Goal: Task Accomplishment & Management: Complete application form

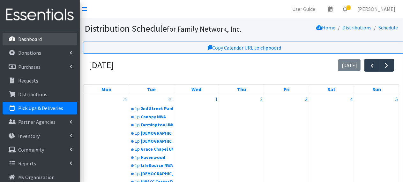
click at [29, 40] on p "Dashboard" at bounding box center [30, 39] width 24 height 6
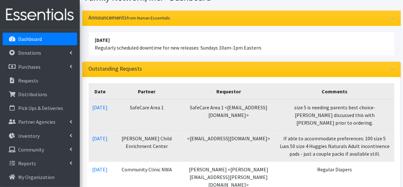
scroll to position [32, 0]
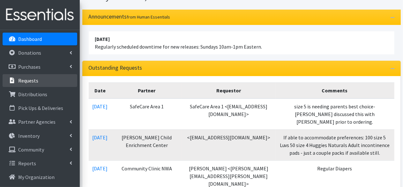
click at [34, 76] on link "Requests" at bounding box center [40, 80] width 75 height 13
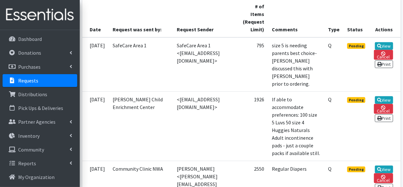
scroll to position [165, 0]
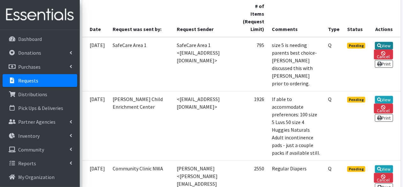
click at [383, 42] on link "View" at bounding box center [384, 46] width 18 height 8
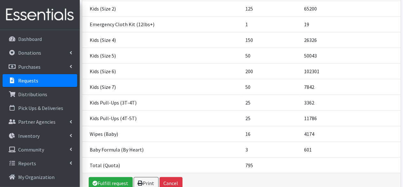
scroll to position [172, 0]
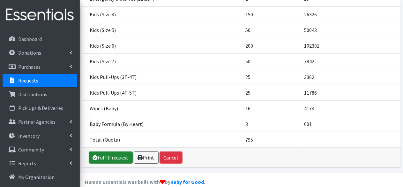
click at [116, 151] on link "Fulfill request" at bounding box center [111, 157] width 44 height 12
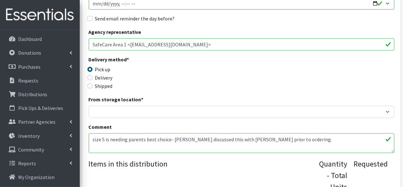
scroll to position [115, 0]
click at [104, 139] on textarea "size 5 is needing parents best choice- Angela discussed this with Lacey prior t…" at bounding box center [242, 143] width 306 height 20
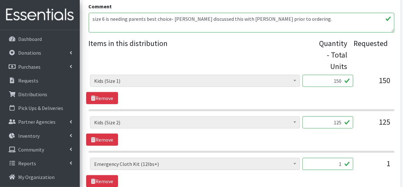
scroll to position [235, 0]
click at [284, 16] on textarea "size 5 is needing parents best choice- Angela discussed this with Lacey prior t…" at bounding box center [242, 22] width 306 height 20
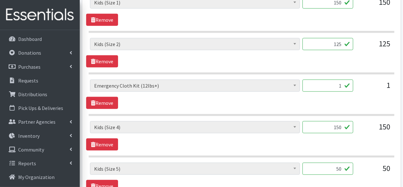
scroll to position [315, 0]
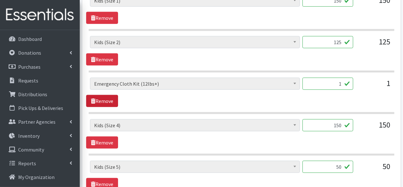
type textarea "size 6 is needing parents best choice- Angela discussed this with Lacey prior t…"
click at [101, 95] on link "Remove" at bounding box center [102, 101] width 32 height 12
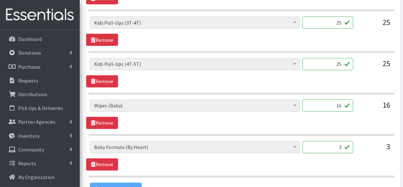
scroll to position [565, 0]
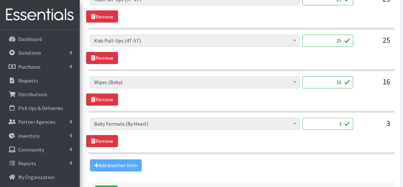
click at [111, 159] on div "Add Another Item" at bounding box center [241, 165] width 311 height 12
click at [109, 161] on div "Add Another Item" at bounding box center [241, 165] width 311 height 12
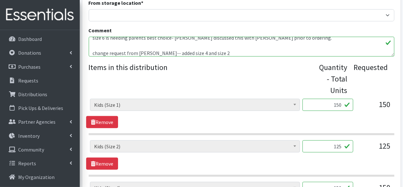
scroll to position [327, 0]
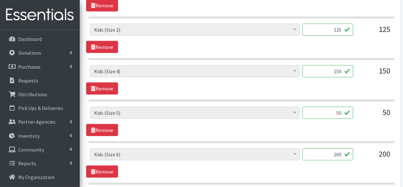
click at [340, 71] on input "150" at bounding box center [328, 71] width 51 height 12
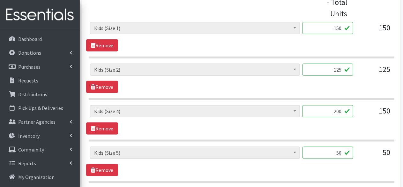
scroll to position [287, 0]
type input "200"
click at [336, 67] on input "125" at bounding box center [328, 70] width 51 height 12
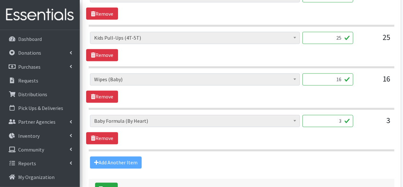
scroll to position [568, 0]
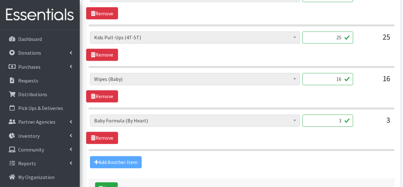
type input "200"
click at [340, 78] on input "16" at bounding box center [328, 79] width 51 height 12
type input "18"
click at [225, 99] on section "Adult Briefs (Large/X-Large) Adult Briefs (Medium/Large) Adult Briefs (Small/Me…" at bounding box center [242, 91] width 306 height 36
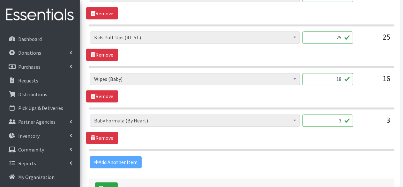
scroll to position [611, 0]
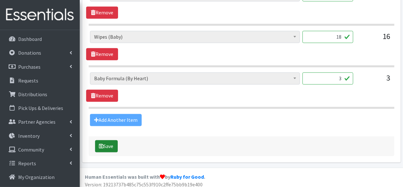
click at [111, 140] on button "Save" at bounding box center [106, 146] width 23 height 12
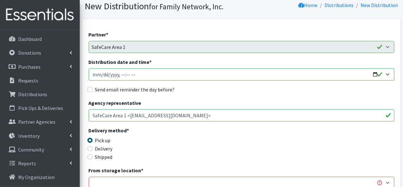
scroll to position [53, 0]
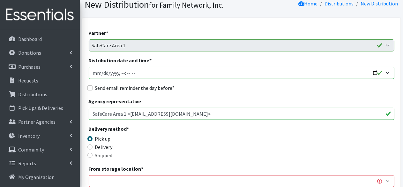
click at [375, 71] on input "Distribution date and time *" at bounding box center [242, 73] width 306 height 12
type input "[DATE]T13:00"
click at [226, 88] on div "Send email reminder the day before?" at bounding box center [242, 88] width 306 height 8
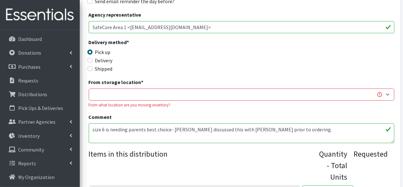
scroll to position [161, 0]
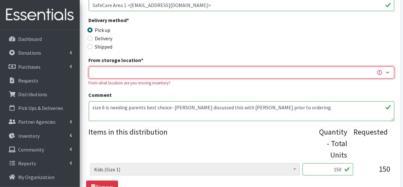
click at [130, 69] on select "DC Warehouse" at bounding box center [242, 72] width 306 height 12
select select "421"
click at [89, 66] on select "DC Warehouse" at bounding box center [242, 72] width 306 height 12
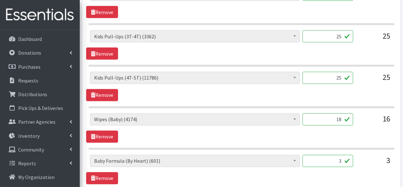
scroll to position [667, 0]
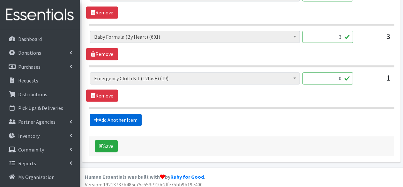
click at [109, 115] on link "Add Another Item" at bounding box center [116, 120] width 52 height 12
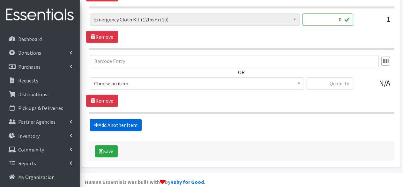
scroll to position [730, 0]
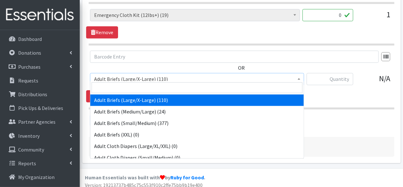
click at [161, 75] on span "Adult Briefs (Large/X-Large) (110)" at bounding box center [197, 78] width 206 height 9
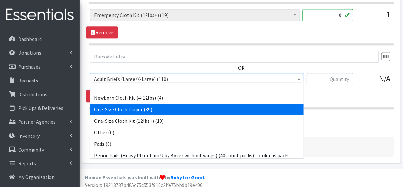
scroll to position [507, 0]
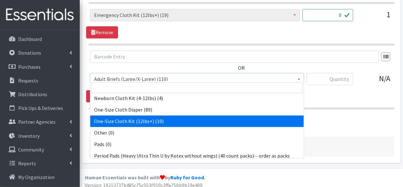
select select "15301"
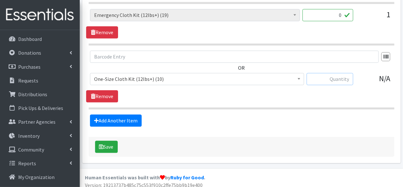
click at [338, 75] on input "text" at bounding box center [330, 79] width 47 height 12
type input "1"
click at [103, 144] on icon "submit" at bounding box center [101, 146] width 4 height 5
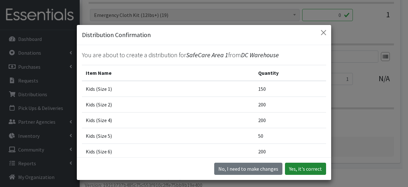
click at [303, 164] on button "Yes, it's correct" at bounding box center [305, 168] width 41 height 12
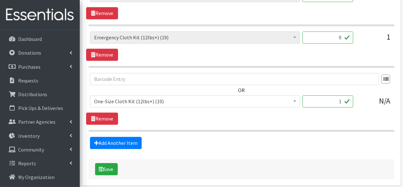
scroll to position [704, 0]
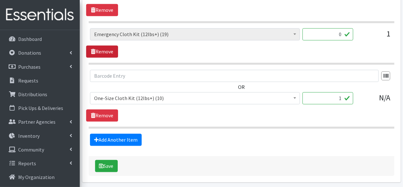
click at [108, 49] on link "Remove" at bounding box center [102, 51] width 32 height 12
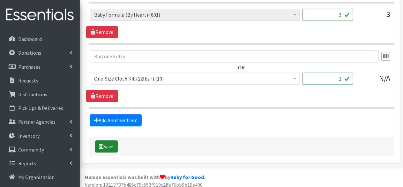
click at [106, 141] on button "Save" at bounding box center [106, 146] width 23 height 12
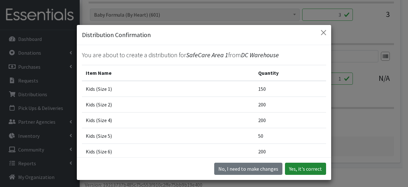
click at [312, 172] on button "Yes, it's correct" at bounding box center [305, 168] width 41 height 12
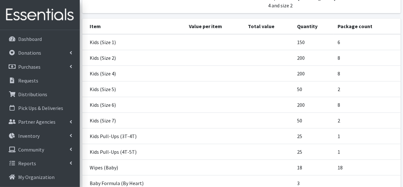
scroll to position [241, 0]
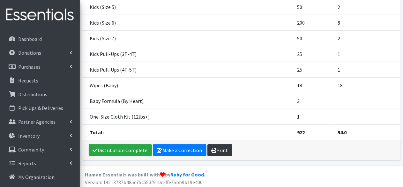
click at [223, 146] on link "Print" at bounding box center [219, 150] width 25 height 12
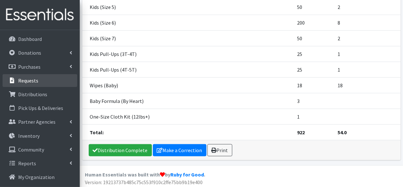
click at [33, 82] on p "Requests" at bounding box center [28, 80] width 20 height 6
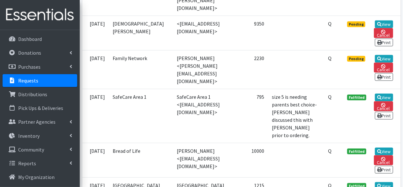
scroll to position [348, 0]
click at [380, 56] on icon at bounding box center [379, 58] width 4 height 4
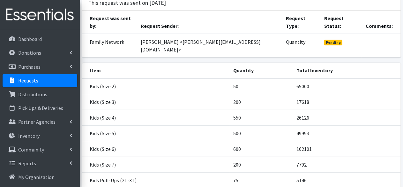
scroll to position [125, 0]
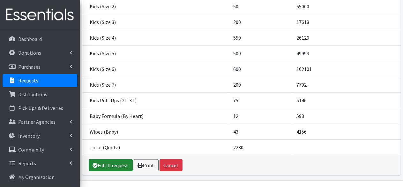
click at [104, 159] on link "Fulfill request" at bounding box center [111, 165] width 44 height 12
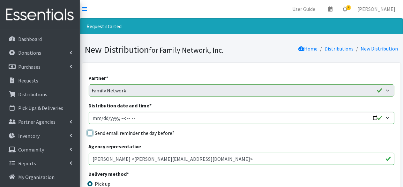
click at [90, 134] on input "Send email reminder the day before?" at bounding box center [89, 132] width 5 height 5
checkbox input "true"
click at [374, 118] on input "Distribution date and time *" at bounding box center [242, 118] width 306 height 12
type input "[DATE]T13:00"
click at [221, 78] on div "Partner * 2nd Street Pantry Missions Arkansas Coalition of Marshallese Bread of…" at bounding box center [242, 85] width 306 height 22
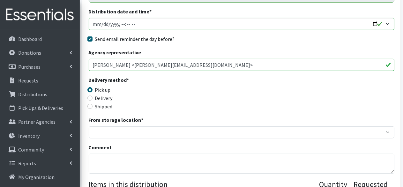
scroll to position [115, 0]
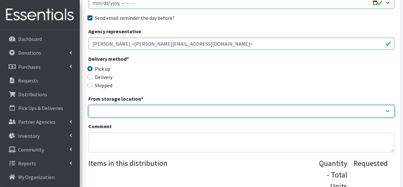
click at [142, 112] on select "DC Warehouse" at bounding box center [242, 111] width 306 height 12
select select "421"
click at [89, 105] on select "DC Warehouse" at bounding box center [242, 111] width 306 height 12
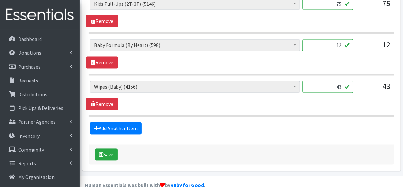
scroll to position [561, 0]
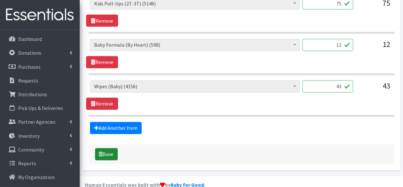
click at [108, 153] on button "Save" at bounding box center [106, 154] width 23 height 12
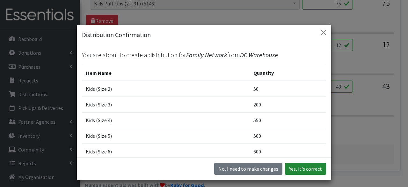
click at [303, 168] on button "Yes, it's correct" at bounding box center [305, 168] width 41 height 12
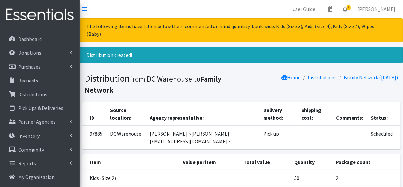
scroll to position [179, 0]
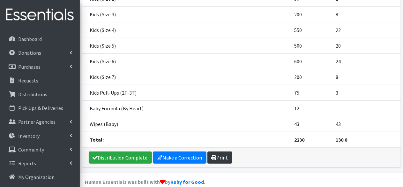
click at [212, 155] on icon at bounding box center [214, 157] width 5 height 5
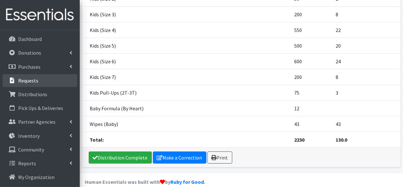
click at [39, 82] on link "Requests" at bounding box center [40, 80] width 75 height 13
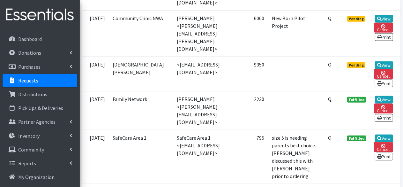
scroll to position [307, 0]
click at [376, 62] on link "View" at bounding box center [384, 66] width 18 height 8
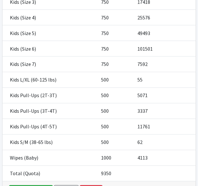
scroll to position [290, 0]
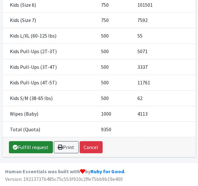
click at [32, 149] on link "Fulfill request" at bounding box center [31, 148] width 44 height 12
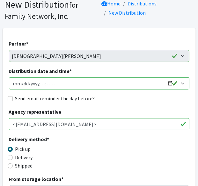
scroll to position [45, 0]
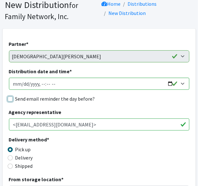
click at [11, 100] on input "Send email reminder the day before?" at bounding box center [10, 99] width 5 height 5
checkbox input "true"
click at [169, 84] on input "Distribution date and time *" at bounding box center [99, 84] width 181 height 12
type input "[DATE]T13:00"
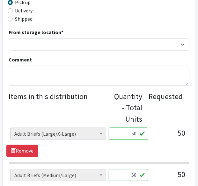
scroll to position [192, 0]
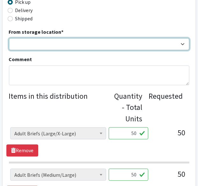
click at [80, 47] on select "DC Warehouse" at bounding box center [99, 44] width 181 height 12
select select "421"
click at [9, 38] on select "DC Warehouse" at bounding box center [99, 44] width 181 height 12
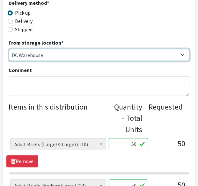
scroll to position [182, 0]
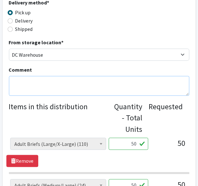
click at [28, 85] on textarea "Comment" at bounding box center [99, 86] width 181 height 20
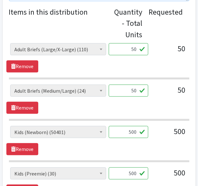
scroll to position [276, 0]
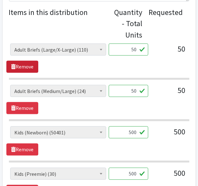
click at [24, 67] on link "Remove" at bounding box center [22, 67] width 32 height 12
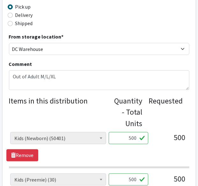
scroll to position [186, 0]
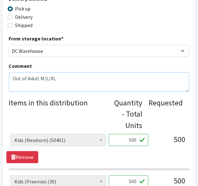
click at [61, 78] on textarea "Out of Adult M/L/XL" at bounding box center [99, 82] width 181 height 20
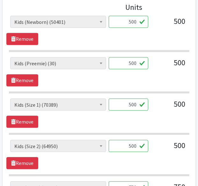
scroll to position [314, 0]
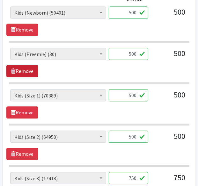
click at [20, 66] on link "Remove" at bounding box center [22, 71] width 32 height 12
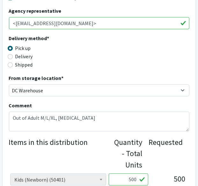
scroll to position [147, 0]
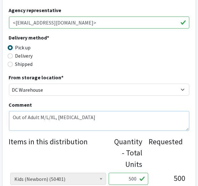
click at [82, 117] on textarea "Out of Adult M/L/XL, preemie" at bounding box center [99, 121] width 181 height 20
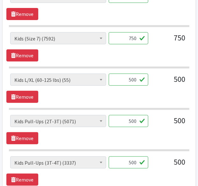
scroll to position [579, 0]
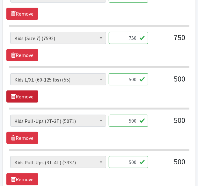
click at [12, 94] on icon at bounding box center [13, 96] width 4 height 5
click at [33, 94] on link "Remove" at bounding box center [22, 97] width 32 height 12
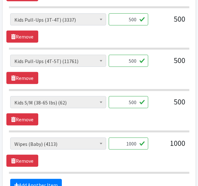
scroll to position [681, 0]
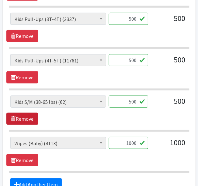
click at [26, 113] on link "Remove" at bounding box center [22, 119] width 32 height 12
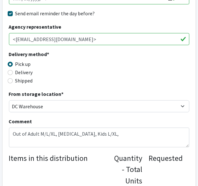
scroll to position [130, 0]
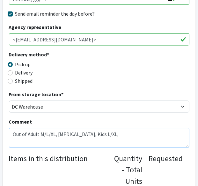
click at [98, 134] on textarea "Out of Adult M/L/XL, preemie, Kids L/XL," at bounding box center [99, 138] width 181 height 20
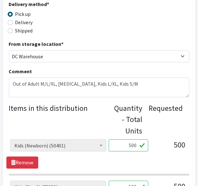
scroll to position [180, 0]
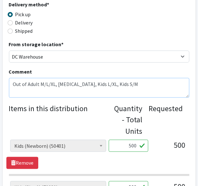
click at [120, 86] on textarea "Out of Adult M/L/XL, preemie, Kids L/XL, Kids S/M" at bounding box center [99, 88] width 181 height 20
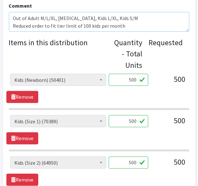
scroll to position [246, 0]
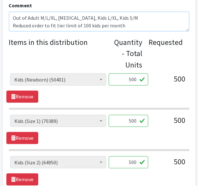
type textarea "Out of Adult M/L/XL, preemie, Kids L/XL, Kids S/M Reduced order to fit tier lim…"
click at [135, 76] on input "500" at bounding box center [129, 80] width 40 height 12
click at [135, 76] on input "2" at bounding box center [129, 80] width 40 height 12
type input "250"
click at [135, 121] on input "500" at bounding box center [129, 121] width 40 height 12
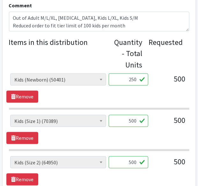
click at [135, 121] on input "500" at bounding box center [129, 121] width 40 height 12
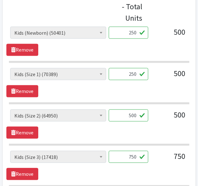
type input "250"
click at [130, 114] on input "500" at bounding box center [129, 116] width 40 height 12
type input "2"
click at [148, 91] on div "Adult Briefs (Large/X-Large) (110) Adult Briefs (Medium/Large) (24) Adult Brief…" at bounding box center [98, 82] width 185 height 29
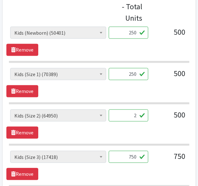
click at [133, 77] on input "250" at bounding box center [129, 74] width 40 height 12
type input "300"
click at [132, 112] on input "2" at bounding box center [129, 116] width 40 height 12
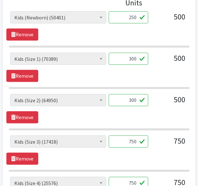
scroll to position [309, 0]
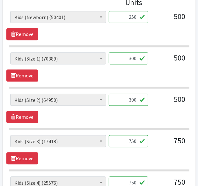
type input "300"
click at [133, 139] on input "750" at bounding box center [129, 141] width 40 height 12
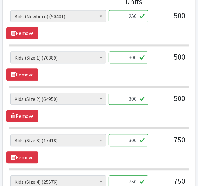
scroll to position [311, 0]
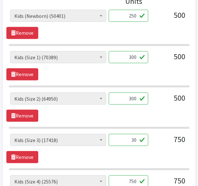
type input "3"
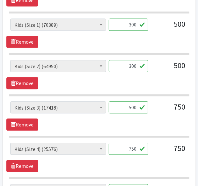
scroll to position [345, 0]
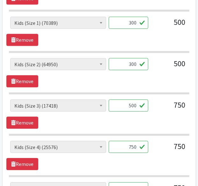
type input "500"
click at [131, 146] on input "750" at bounding box center [129, 147] width 40 height 12
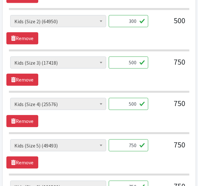
scroll to position [388, 0]
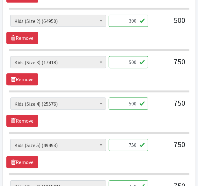
type input "500"
click at [131, 144] on input "750" at bounding box center [129, 145] width 40 height 12
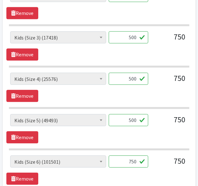
scroll to position [414, 0]
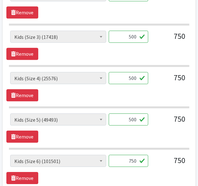
type input "500"
click at [131, 156] on input "750" at bounding box center [129, 161] width 40 height 12
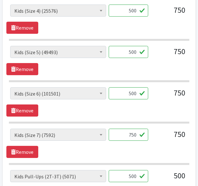
scroll to position [484, 0]
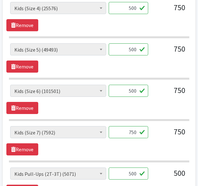
type input "500"
click at [132, 129] on input "750" at bounding box center [129, 132] width 40 height 12
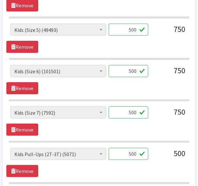
scroll to position [505, 0]
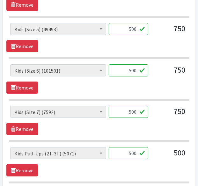
type input "500"
click at [131, 148] on input "500" at bounding box center [129, 153] width 40 height 12
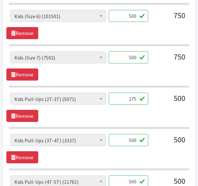
scroll to position [564, 0]
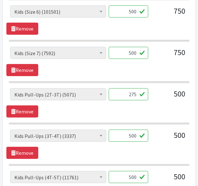
type input "275"
click at [133, 131] on input "500" at bounding box center [129, 136] width 40 height 12
click at [133, 131] on input "2" at bounding box center [129, 136] width 40 height 12
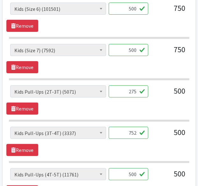
scroll to position [567, 0]
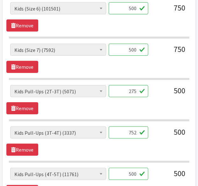
click at [133, 131] on input "752" at bounding box center [129, 133] width 40 height 12
type input "275"
click at [131, 169] on input "500" at bounding box center [129, 174] width 40 height 12
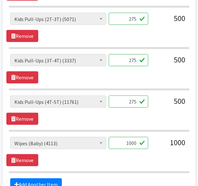
scroll to position [640, 0]
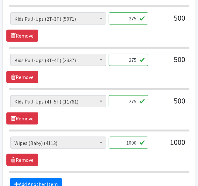
type input "275"
click at [132, 137] on input "1000" at bounding box center [129, 143] width 40 height 12
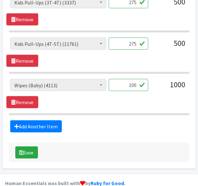
scroll to position [698, 0]
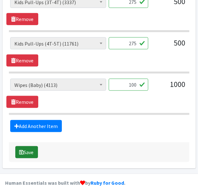
type input "100"
click at [24, 149] on button "Save" at bounding box center [26, 152] width 23 height 12
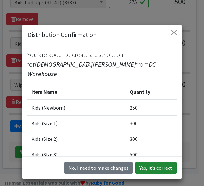
click at [155, 168] on button "Yes, it's correct" at bounding box center [155, 168] width 41 height 12
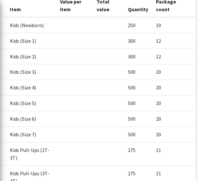
scroll to position [350, 0]
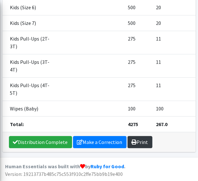
click at [144, 146] on link "Print" at bounding box center [140, 142] width 25 height 12
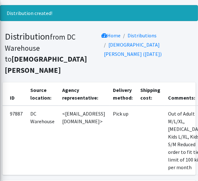
scroll to position [0, 0]
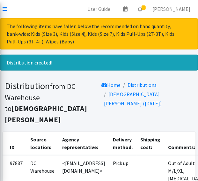
click at [6, 13] on nav "User Guide 0 Pick-ups remaining this week View Calendar 3 3 Requests 0 Partner …" at bounding box center [99, 9] width 198 height 18
click at [5, 7] on icon at bounding box center [5, 8] width 4 height 5
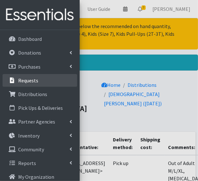
click at [33, 82] on p "Requests" at bounding box center [28, 80] width 20 height 6
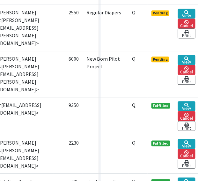
scroll to position [334, 97]
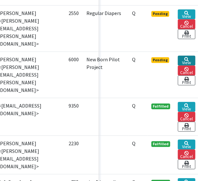
click at [191, 64] on link "View" at bounding box center [187, 61] width 18 height 10
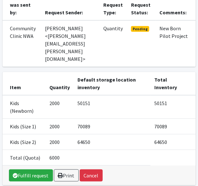
scroll to position [84, 0]
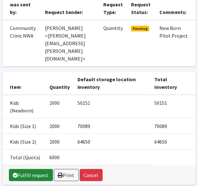
click at [17, 169] on link "Fulfill request" at bounding box center [31, 175] width 44 height 12
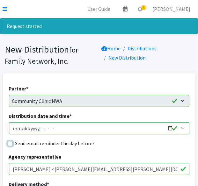
click at [11, 143] on input "Send email reminder the day before?" at bounding box center [10, 143] width 5 height 5
checkbox input "true"
click at [170, 128] on input "Distribution date and time *" at bounding box center [99, 129] width 181 height 12
type input "[DATE]T13:00"
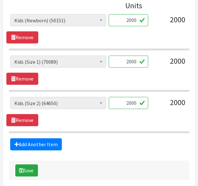
scroll to position [306, 0]
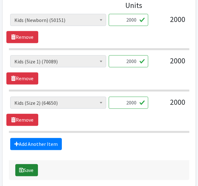
click at [29, 170] on button "Save" at bounding box center [26, 170] width 23 height 12
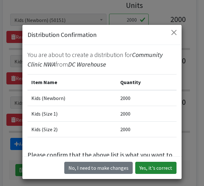
click at [146, 166] on button "Yes, it's correct" at bounding box center [155, 168] width 41 height 12
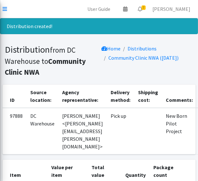
scroll to position [89, 0]
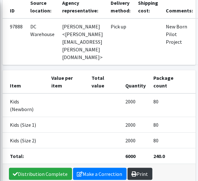
click at [137, 168] on link "Print" at bounding box center [140, 174] width 25 height 12
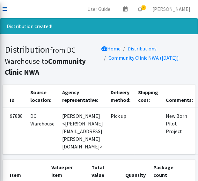
click at [6, 9] on icon at bounding box center [5, 8] width 4 height 5
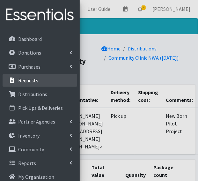
click at [34, 78] on p "Requests" at bounding box center [28, 80] width 20 height 6
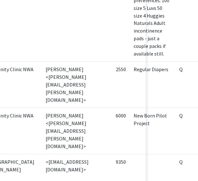
scroll to position [278, 100]
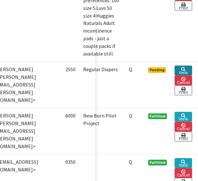
click at [178, 76] on link "View" at bounding box center [184, 71] width 18 height 10
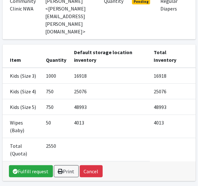
scroll to position [94, 0]
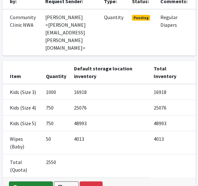
click at [35, 182] on link "Fulfill request" at bounding box center [31, 188] width 44 height 12
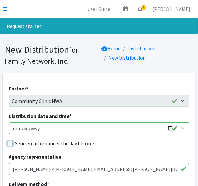
click at [9, 142] on input "Send email reminder the day before?" at bounding box center [10, 143] width 5 height 5
checkbox input "true"
click at [170, 129] on input "Distribution date and time *" at bounding box center [99, 129] width 181 height 12
type input "[DATE]T13:00"
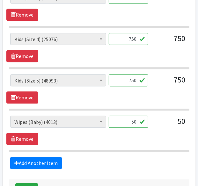
scroll to position [334, 0]
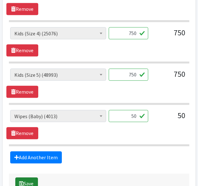
click at [30, 180] on button "Save" at bounding box center [26, 184] width 23 height 12
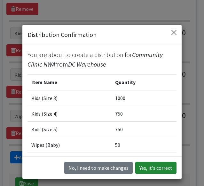
click at [142, 168] on button "Yes, it's correct" at bounding box center [155, 168] width 41 height 12
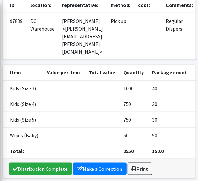
scroll to position [126, 0]
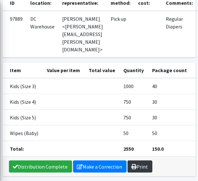
click at [140, 161] on link "Print" at bounding box center [140, 167] width 25 height 12
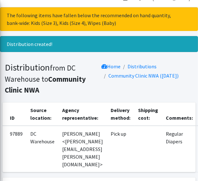
scroll to position [0, 0]
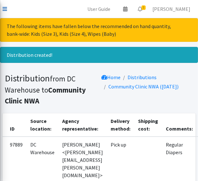
click at [5, 7] on icon at bounding box center [5, 8] width 4 height 5
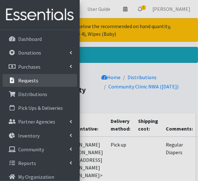
click at [25, 79] on p "Requests" at bounding box center [28, 80] width 20 height 6
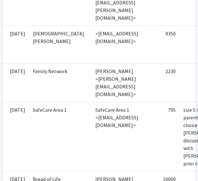
scroll to position [407, 100]
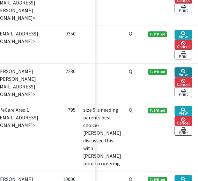
click at [186, 70] on link "View" at bounding box center [184, 72] width 18 height 10
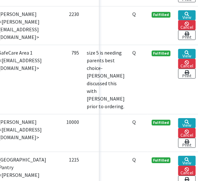
scroll to position [464, 100]
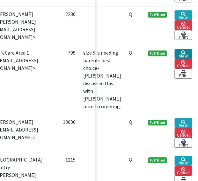
click at [184, 49] on link "View" at bounding box center [184, 54] width 18 height 10
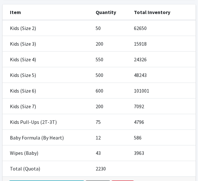
scroll to position [159, 0]
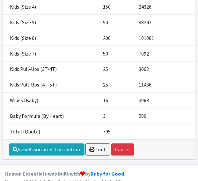
scroll to position [238, 0]
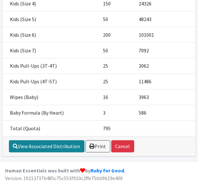
click at [36, 153] on link "View Associated Distribution" at bounding box center [47, 146] width 76 height 12
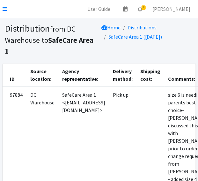
click at [7, 11] on nav "User Guide 0 Pick-ups remaining this week View Calendar 1 1 Requests 0 Partner …" at bounding box center [99, 9] width 198 height 18
click at [5, 10] on icon at bounding box center [5, 8] width 4 height 5
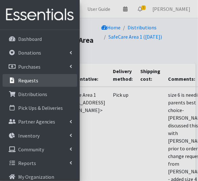
click at [30, 84] on link "Requests" at bounding box center [40, 80] width 75 height 13
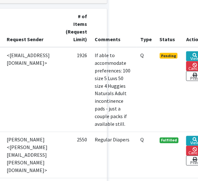
scroll to position [208, 100]
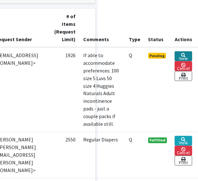
click at [178, 51] on link "View" at bounding box center [184, 56] width 18 height 10
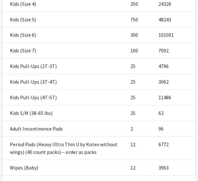
scroll to position [325, 0]
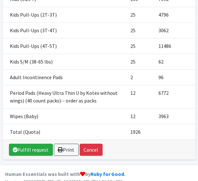
click at [68, 74] on td "Adult Incontinence Pads" at bounding box center [65, 77] width 124 height 16
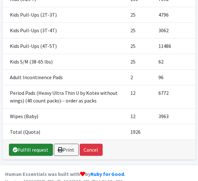
click at [32, 144] on link "Fulfill request" at bounding box center [31, 150] width 44 height 12
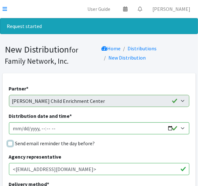
click at [11, 144] on input "Send email reminder the day before?" at bounding box center [10, 143] width 5 height 5
checkbox input "true"
click at [169, 130] on input "Distribution date and time *" at bounding box center [99, 129] width 181 height 12
type input "2025-10-14T13:00"
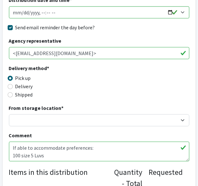
scroll to position [146, 0]
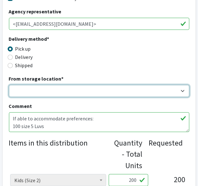
click at [86, 92] on select "DC Warehouse" at bounding box center [99, 91] width 181 height 12
select select "421"
click at [9, 85] on select "DC Warehouse" at bounding box center [99, 91] width 181 height 12
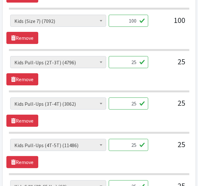
scroll to position [611, 0]
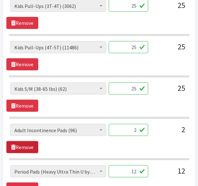
click at [26, 141] on link "Remove" at bounding box center [22, 147] width 32 height 12
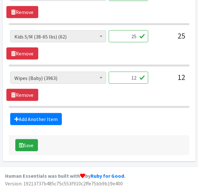
scroll to position [577, 0]
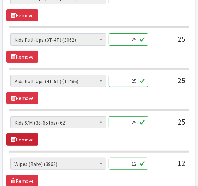
click at [22, 136] on link "Remove" at bounding box center [22, 140] width 32 height 12
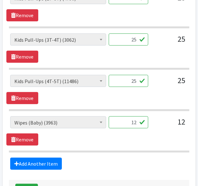
scroll to position [622, 0]
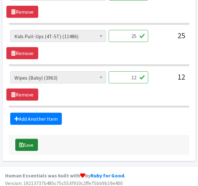
click at [24, 139] on button "Save" at bounding box center [26, 145] width 23 height 12
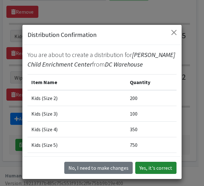
click at [155, 171] on button "Yes, it's correct" at bounding box center [155, 168] width 41 height 12
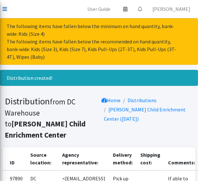
click at [4, 8] on icon at bounding box center [5, 8] width 4 height 5
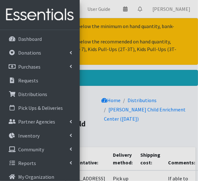
click at [144, 97] on div at bounding box center [99, 90] width 198 height 181
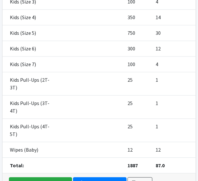
scroll to position [349, 0]
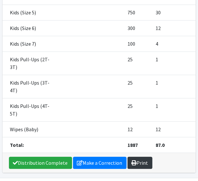
click at [137, 157] on link "Print" at bounding box center [140, 163] width 25 height 12
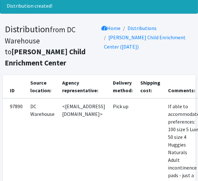
scroll to position [0, 0]
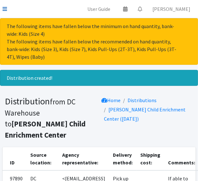
click at [5, 9] on icon at bounding box center [5, 8] width 4 height 5
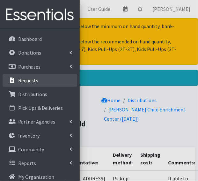
click at [41, 84] on link "Requests" at bounding box center [40, 80] width 75 height 13
